Goal: Navigation & Orientation: Find specific page/section

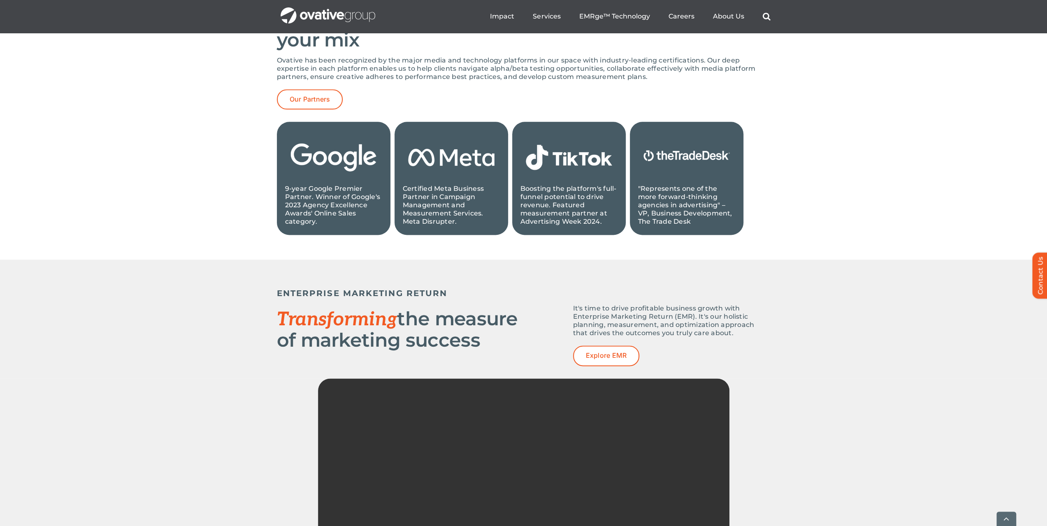
scroll to position [1193, 0]
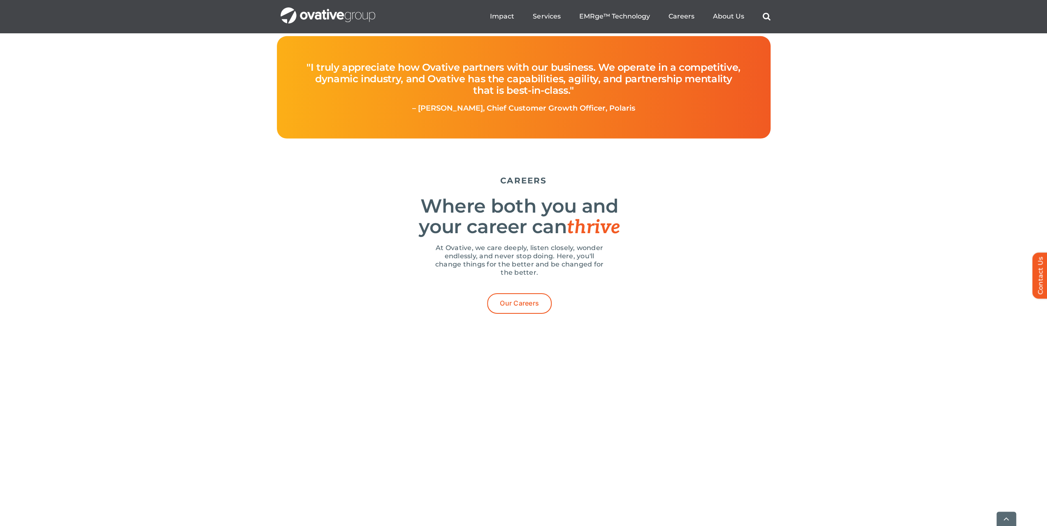
drag, startPoint x: 165, startPoint y: 275, endPoint x: 165, endPoint y: 249, distance: 26.4
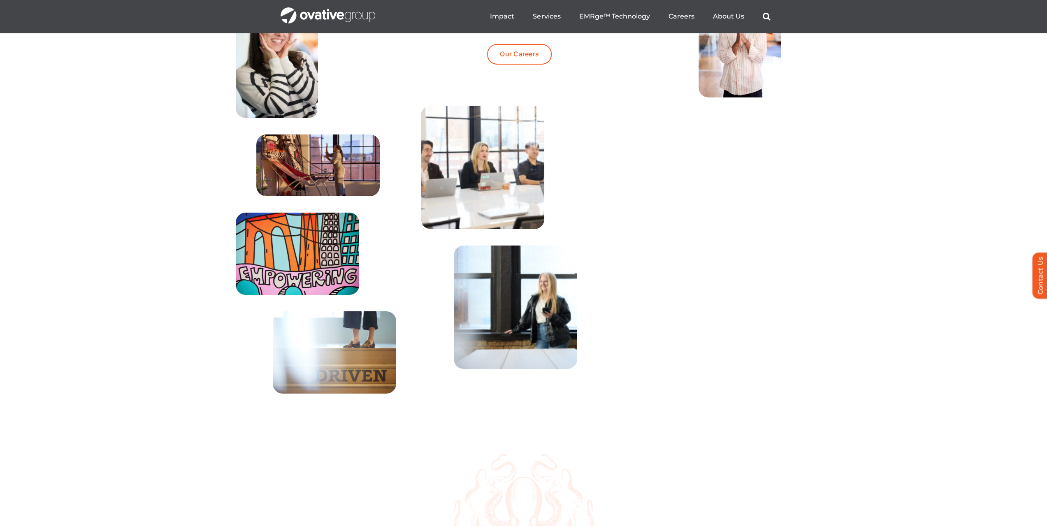
scroll to position [2760, 0]
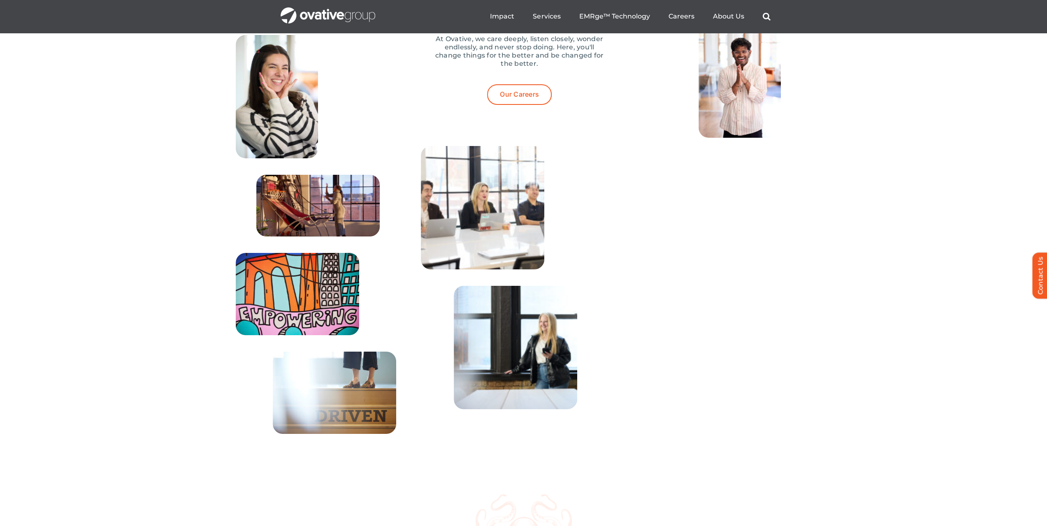
drag, startPoint x: 238, startPoint y: 251, endPoint x: 209, endPoint y: 212, distance: 48.6
click at [239, 249] on div "CAREERS Where both you and your career can thrive At Ovative, we care deeply, l…" at bounding box center [523, 257] width 1047 height 589
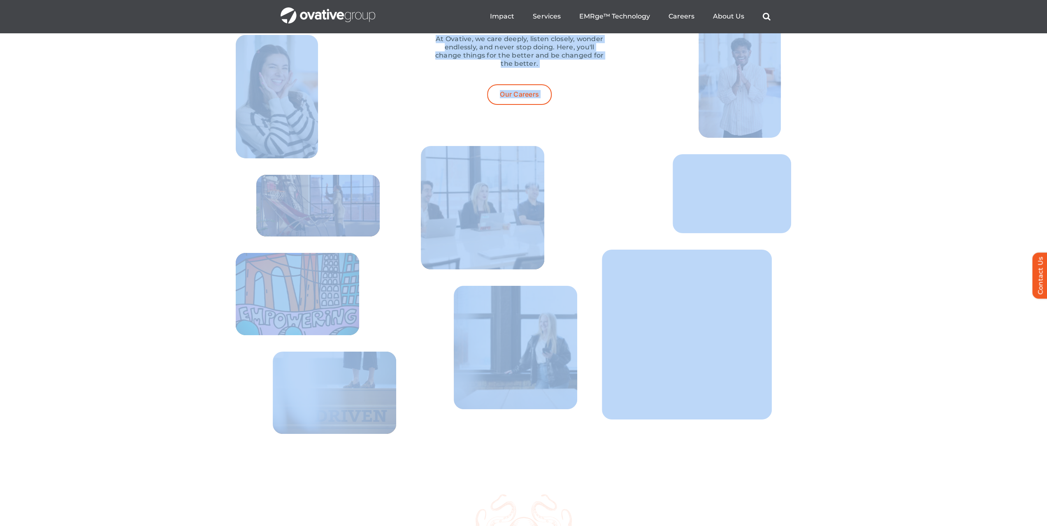
drag, startPoint x: 200, startPoint y: 201, endPoint x: 750, endPoint y: 340, distance: 567.0
click at [759, 343] on div "CAREERS Where both you and your career can thrive At Ovative, we care deeply, l…" at bounding box center [523, 257] width 1047 height 589
click at [746, 334] on img at bounding box center [687, 335] width 170 height 170
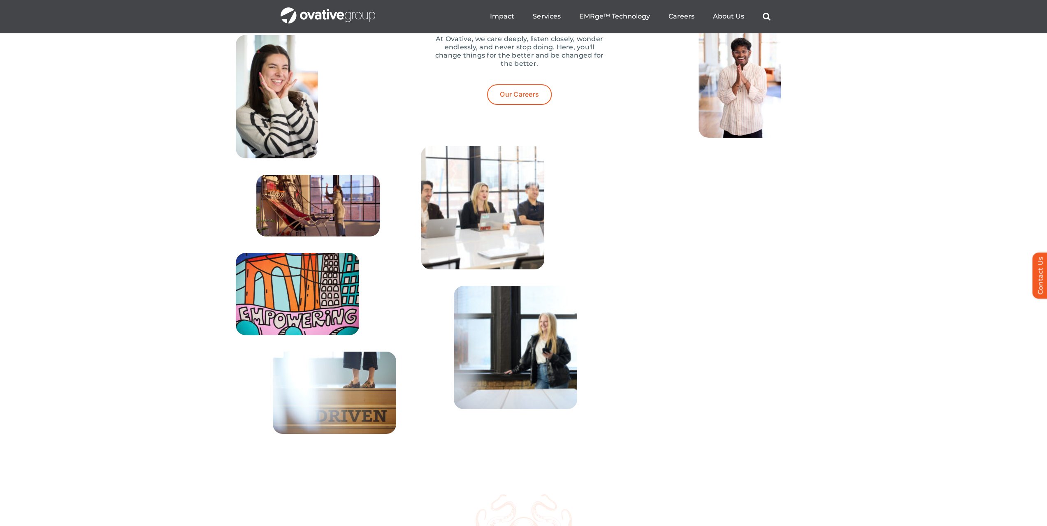
click at [969, 337] on div "CAREERS Where both you and your career can thrive At Ovative, we care deeply, l…" at bounding box center [523, 257] width 1047 height 589
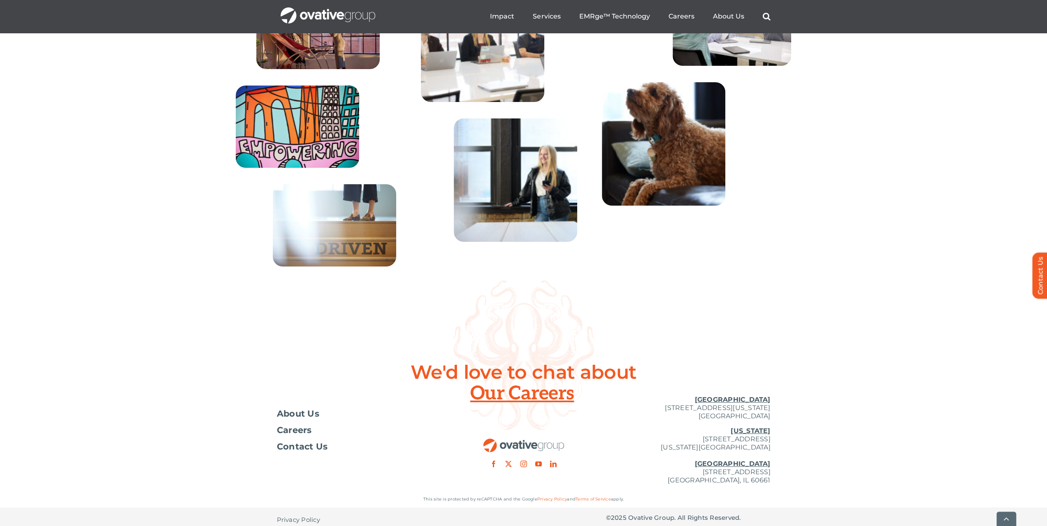
scroll to position [3007, 0]
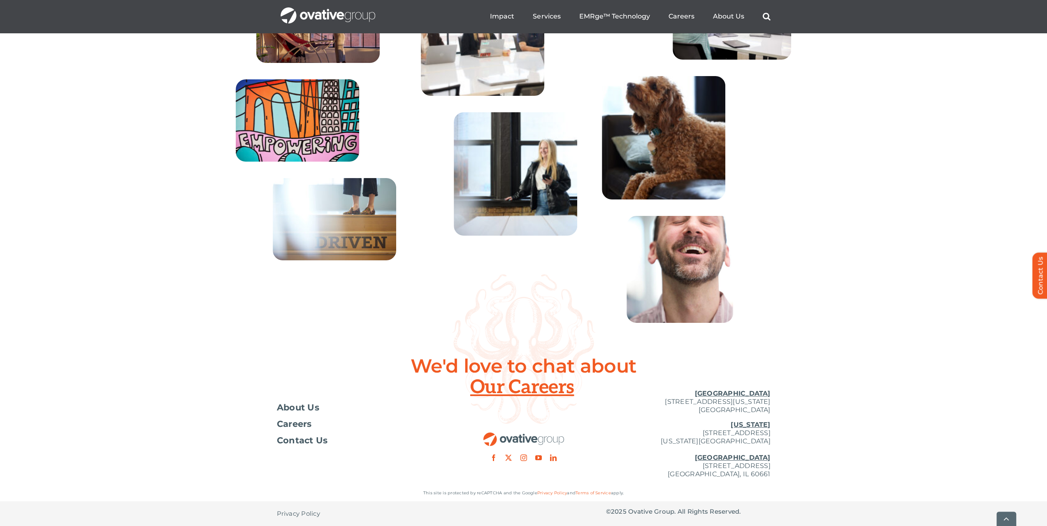
click at [833, 298] on div at bounding box center [736, 269] width 218 height 107
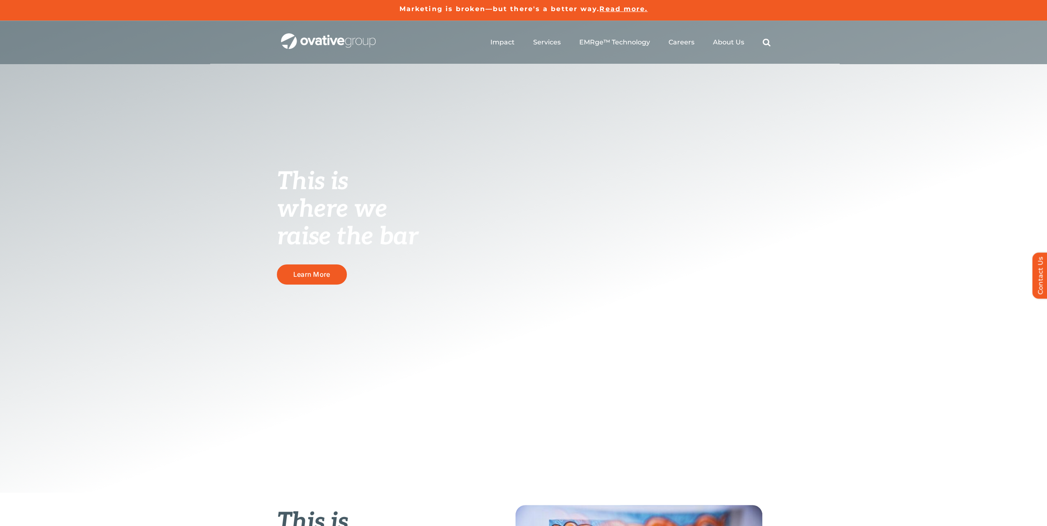
drag, startPoint x: 149, startPoint y: 201, endPoint x: 136, endPoint y: 67, distance: 134.8
